Goal: Transaction & Acquisition: Purchase product/service

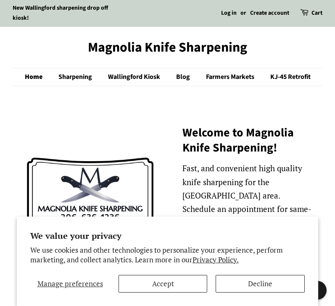
click at [170, 281] on button "Accept" at bounding box center [162, 284] width 89 height 18
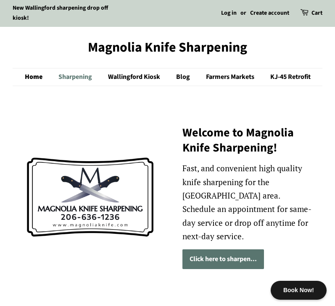
click at [71, 76] on link "Sharpening" at bounding box center [76, 76] width 48 height 17
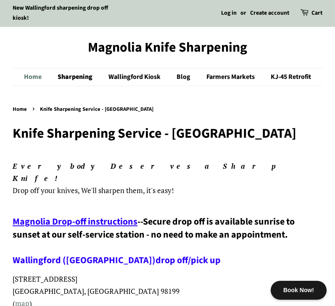
click at [34, 75] on link "Home" at bounding box center [37, 76] width 26 height 17
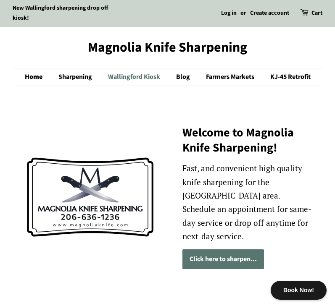
click at [130, 76] on link "Wallingford Kiosk" at bounding box center [135, 76] width 67 height 17
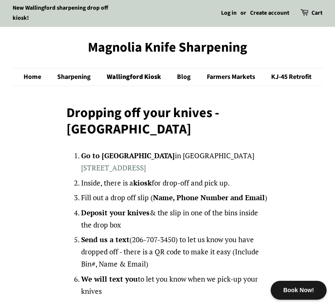
drag, startPoint x: 73, startPoint y: 19, endPoint x: 13, endPoint y: 7, distance: 61.3
click at [13, 8] on div "New Wallingford sharpening drop off kiosk!" at bounding box center [64, 13] width 103 height 20
click at [229, 77] on link "Farmers Markets" at bounding box center [231, 76] width 63 height 17
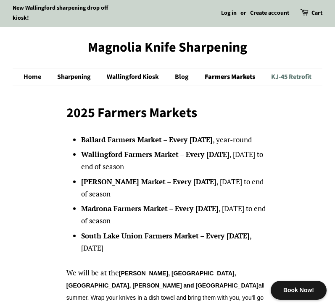
click at [288, 76] on link "KJ-45 Retrofit" at bounding box center [288, 76] width 47 height 17
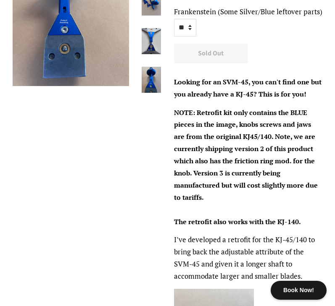
scroll to position [205, 0]
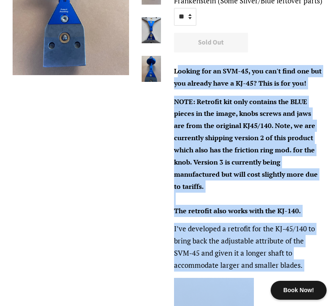
drag, startPoint x: 176, startPoint y: 66, endPoint x: 272, endPoint y: 262, distance: 218.6
drag, startPoint x: 173, startPoint y: 65, endPoint x: 301, endPoint y: 254, distance: 228.6
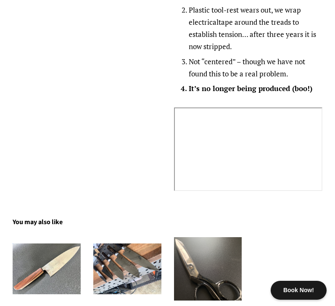
scroll to position [1187, 0]
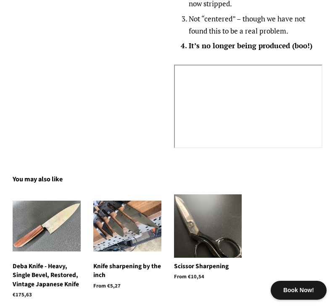
drag, startPoint x: 99, startPoint y: 246, endPoint x: 86, endPoint y: 246, distance: 12.2
click at [86, 247] on div "Knife sharpening by the inch From €5,27" at bounding box center [121, 249] width 81 height 110
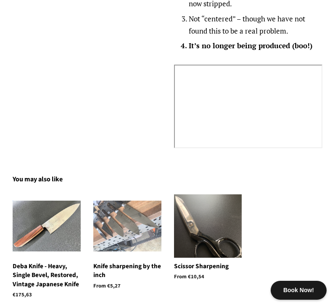
click at [109, 201] on img at bounding box center [127, 226] width 68 height 51
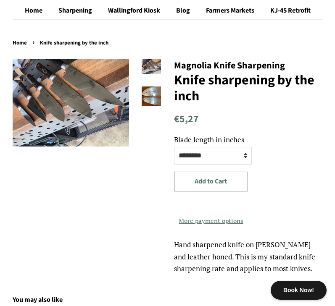
scroll to position [72, 0]
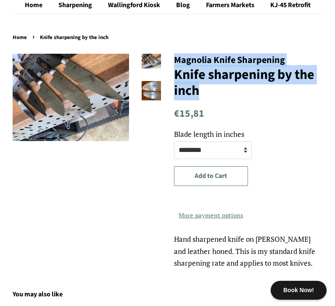
drag, startPoint x: 175, startPoint y: 58, endPoint x: 200, endPoint y: 88, distance: 39.3
click at [200, 88] on div "**********" at bounding box center [241, 162] width 161 height 216
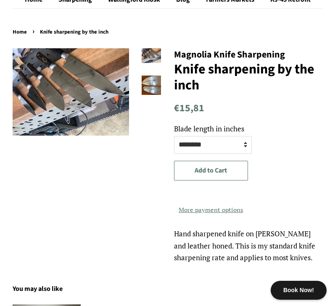
click at [294, 115] on div "**********" at bounding box center [248, 182] width 149 height 165
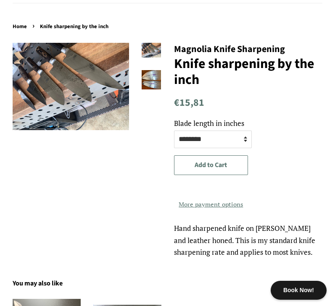
scroll to position [88, 0]
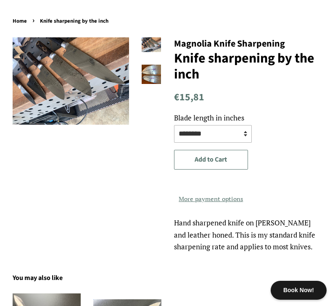
select select "********"
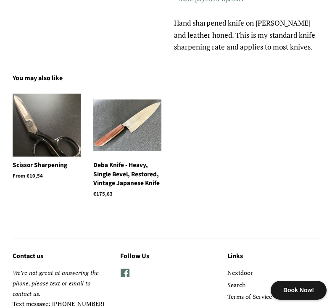
scroll to position [304, 0]
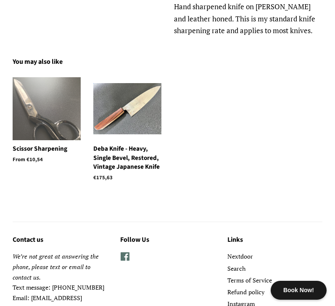
click at [40, 126] on img at bounding box center [47, 108] width 68 height 63
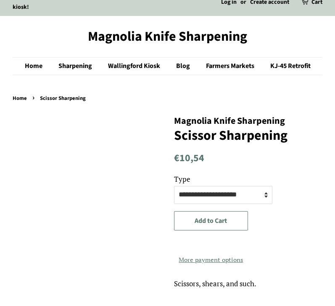
scroll to position [37, 0]
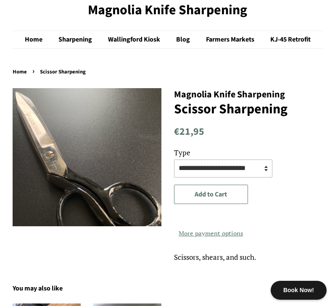
drag, startPoint x: 177, startPoint y: 164, endPoint x: 211, endPoint y: 162, distance: 34.1
click at [211, 162] on select "**********" at bounding box center [223, 169] width 98 height 18
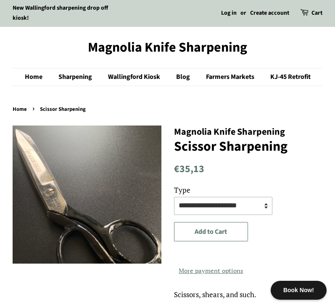
select select "**********"
